Goal: Navigation & Orientation: Find specific page/section

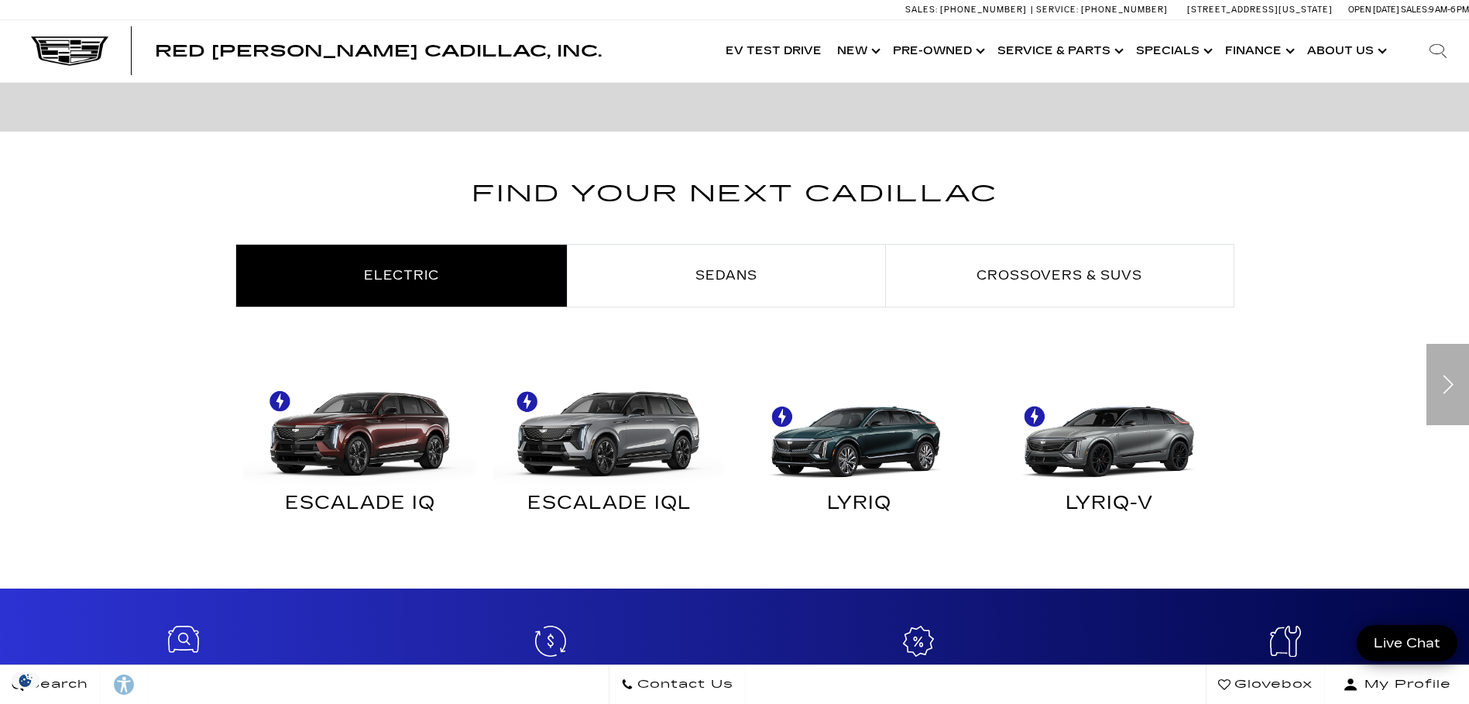
scroll to position [775, 0]
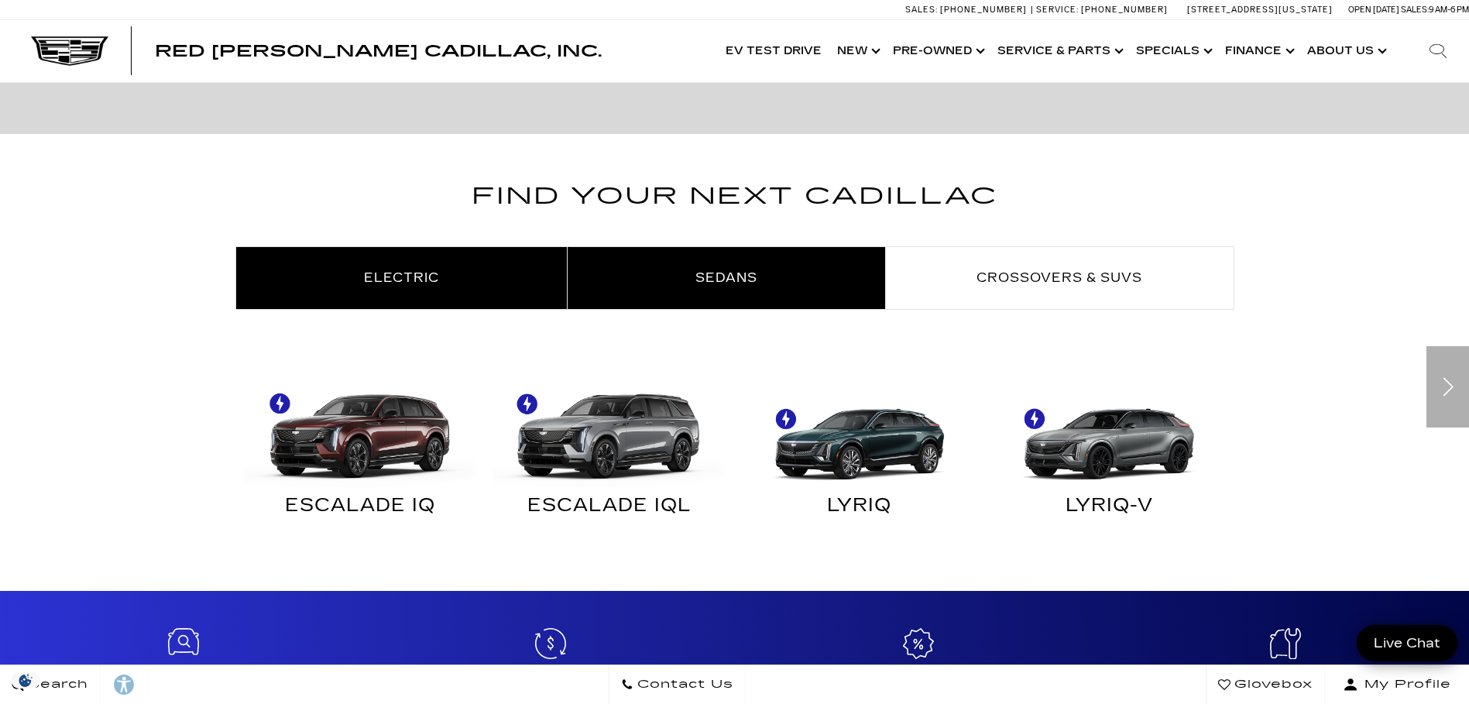
click at [745, 276] on span "Sedans" at bounding box center [727, 277] width 62 height 15
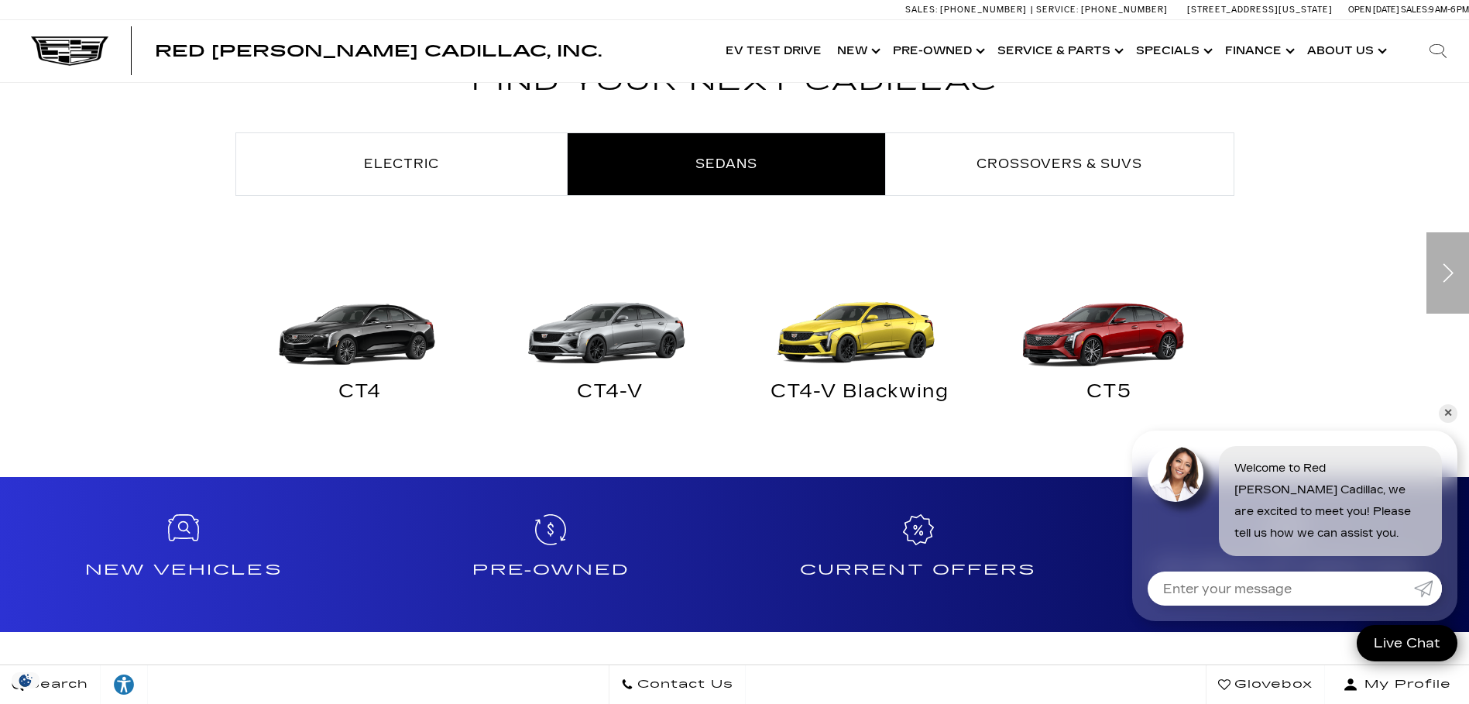
scroll to position [852, 0]
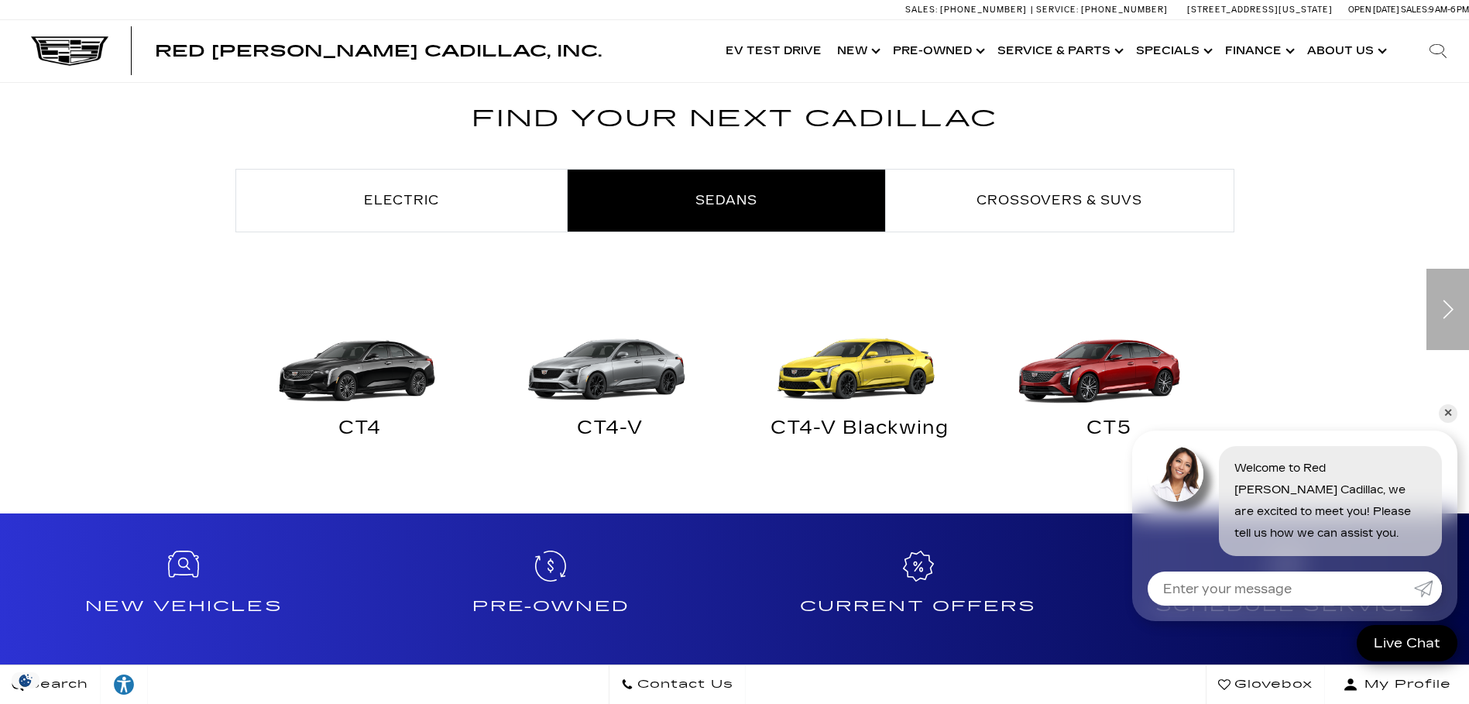
click at [1083, 383] on img "Sedans" at bounding box center [1105, 351] width 235 height 117
